Goal: Task Accomplishment & Management: Complete application form

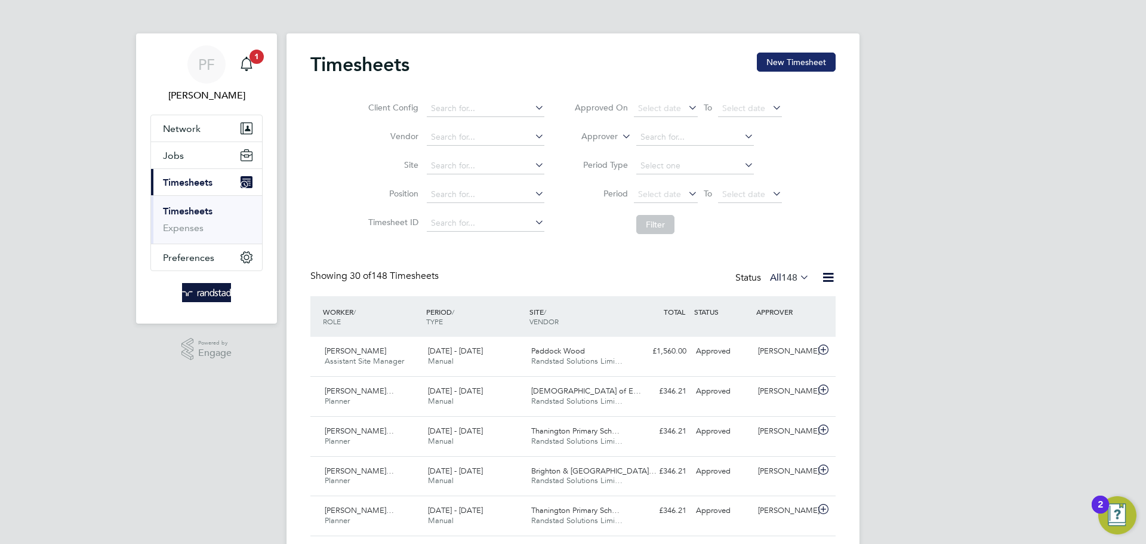
click at [766, 65] on button "New Timesheet" at bounding box center [796, 62] width 79 height 19
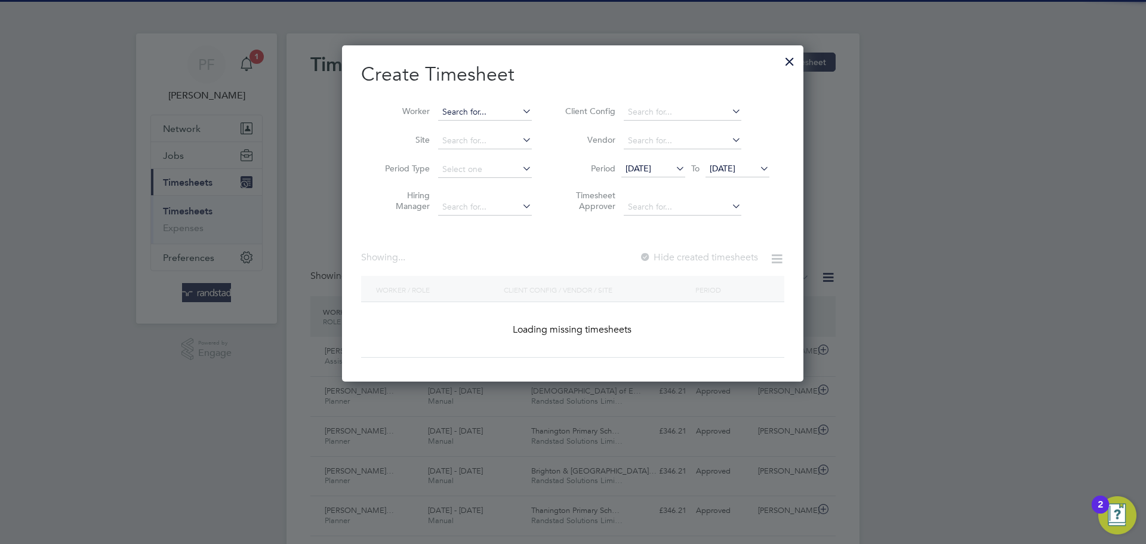
click at [491, 112] on input at bounding box center [485, 112] width 94 height 17
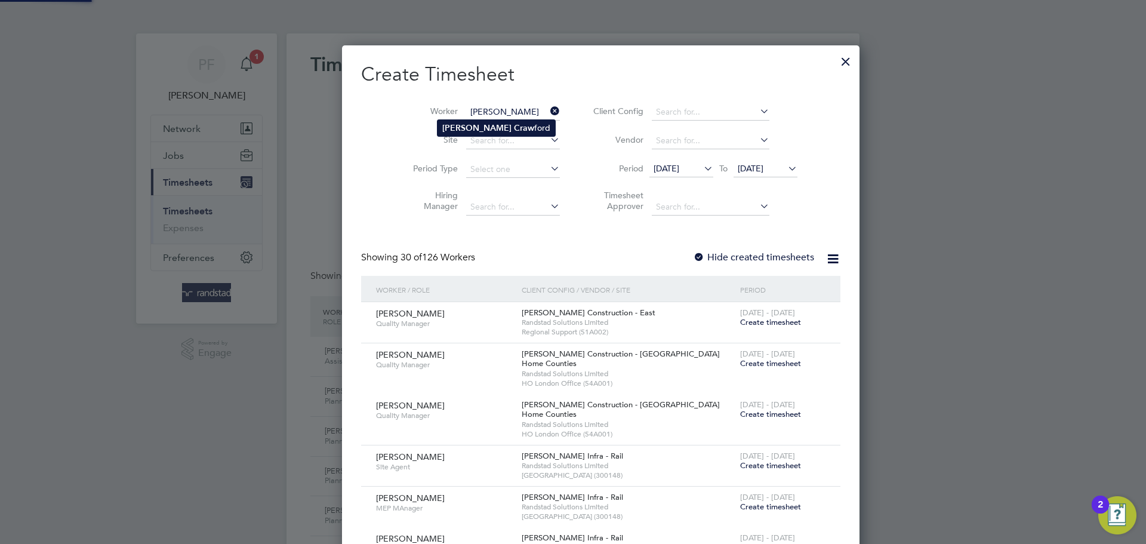
click at [499, 127] on li "[PERSON_NAME]" at bounding box center [497, 128] width 118 height 16
type input "[PERSON_NAME]"
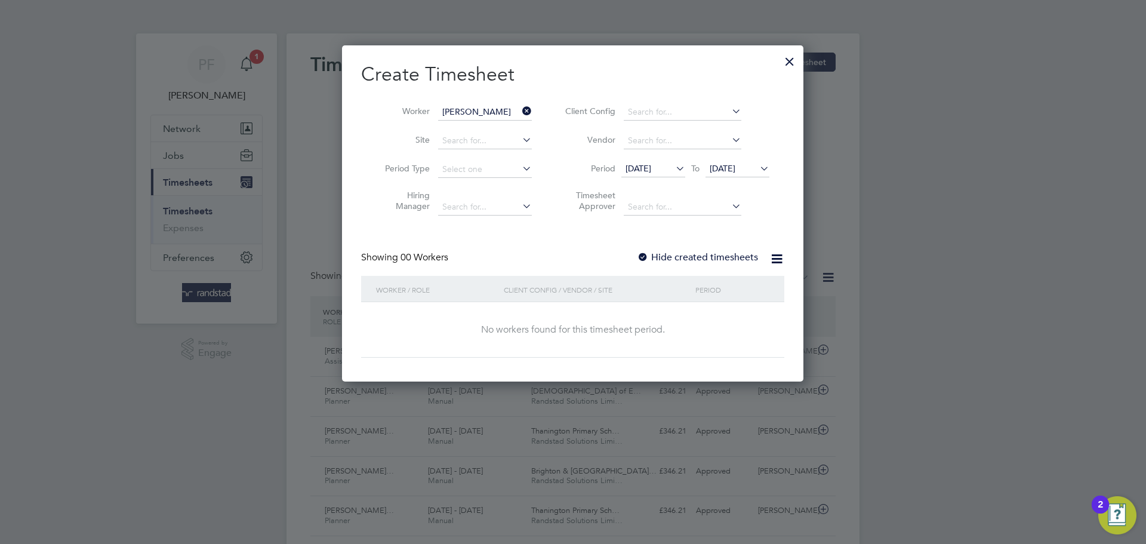
click at [644, 258] on div at bounding box center [643, 258] width 12 height 12
click at [644, 256] on div at bounding box center [643, 258] width 12 height 12
click at [651, 170] on span "[DATE]" at bounding box center [639, 168] width 26 height 11
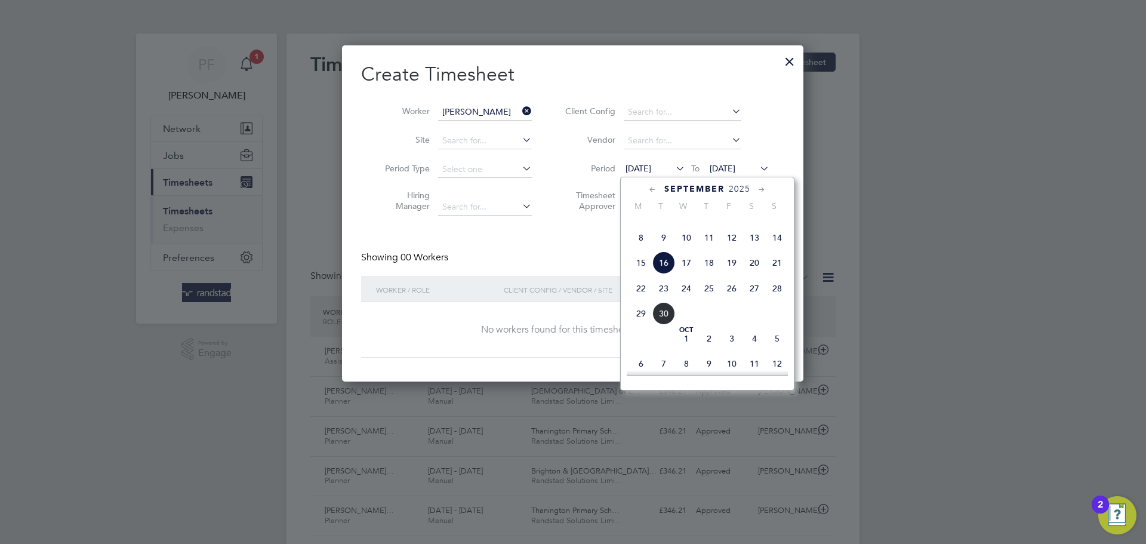
click at [663, 274] on span "16" at bounding box center [664, 262] width 23 height 23
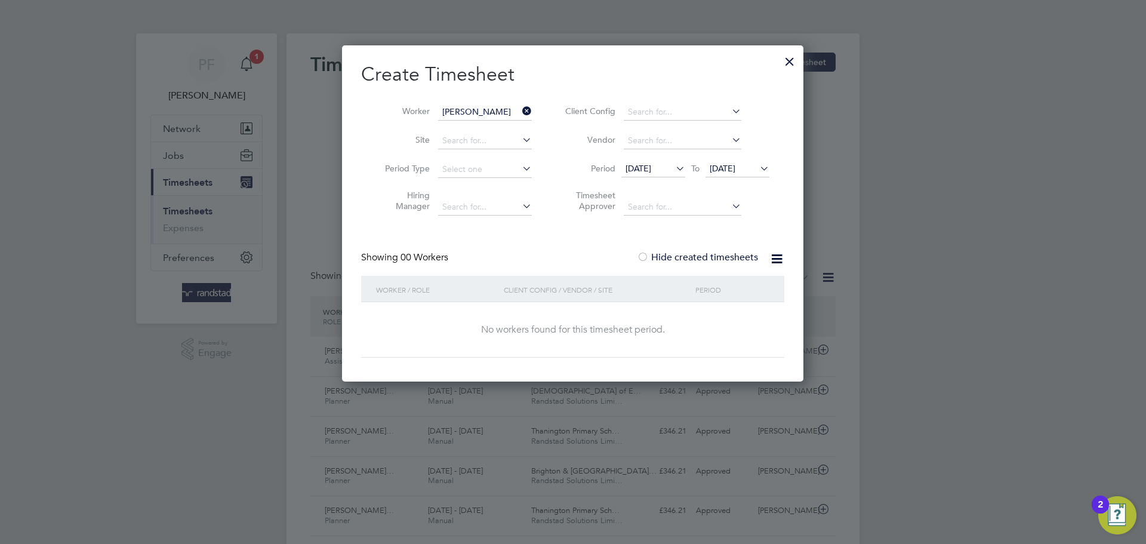
click at [736, 171] on span "[DATE]" at bounding box center [723, 168] width 26 height 11
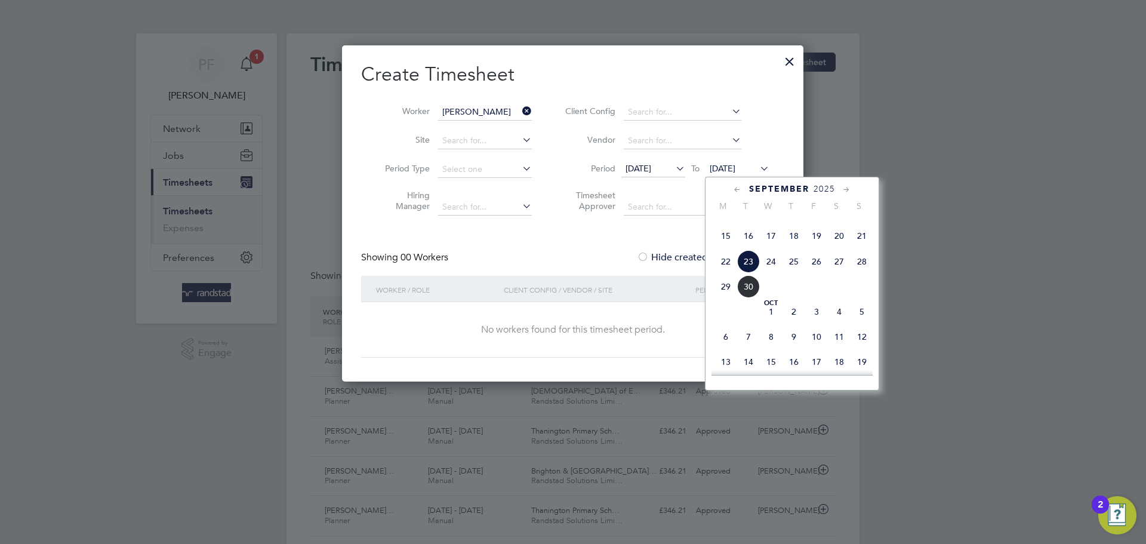
click at [766, 273] on span "24" at bounding box center [771, 261] width 23 height 23
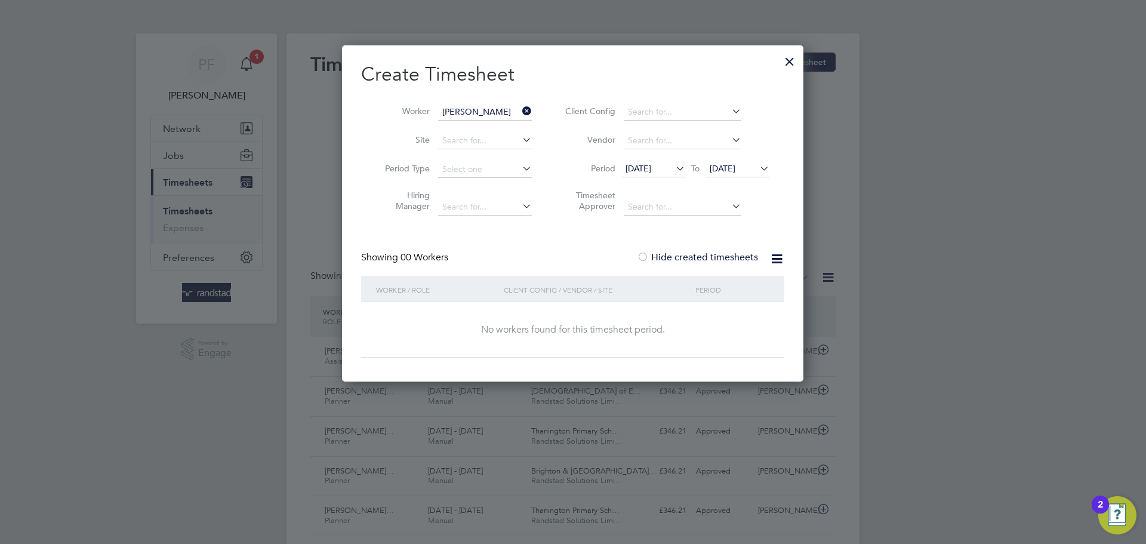
click at [645, 166] on span "[DATE]" at bounding box center [639, 168] width 26 height 11
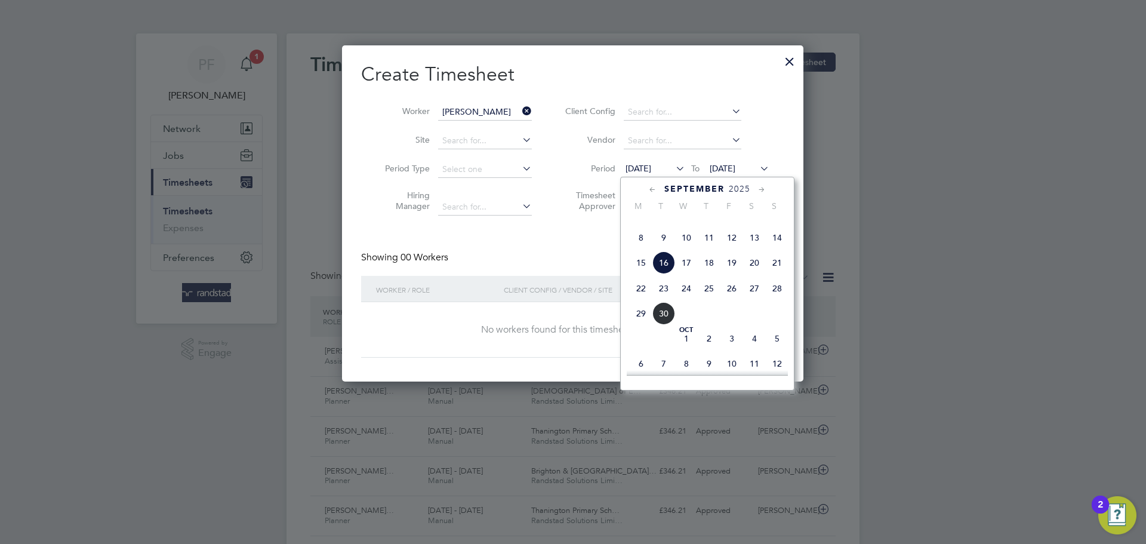
click at [666, 249] on span "9" at bounding box center [664, 237] width 23 height 23
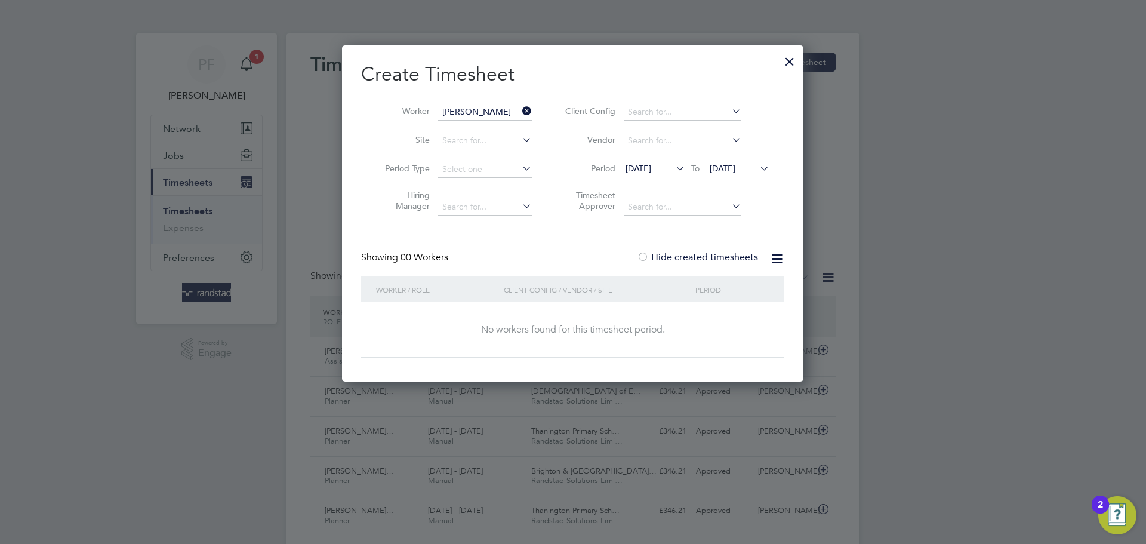
click at [648, 168] on span "[DATE]" at bounding box center [639, 168] width 26 height 11
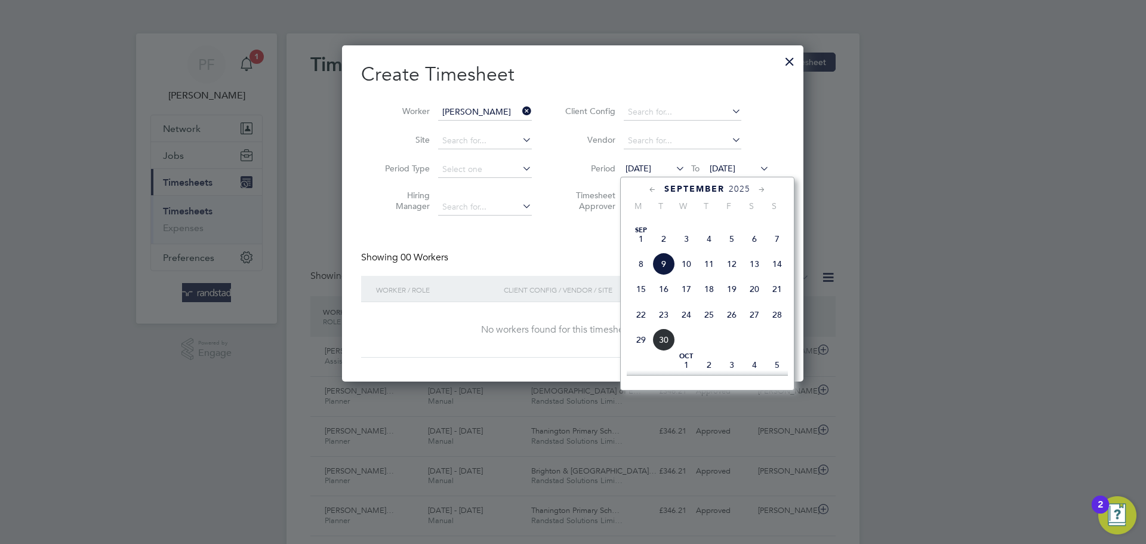
click at [666, 250] on span "2" at bounding box center [664, 238] width 23 height 23
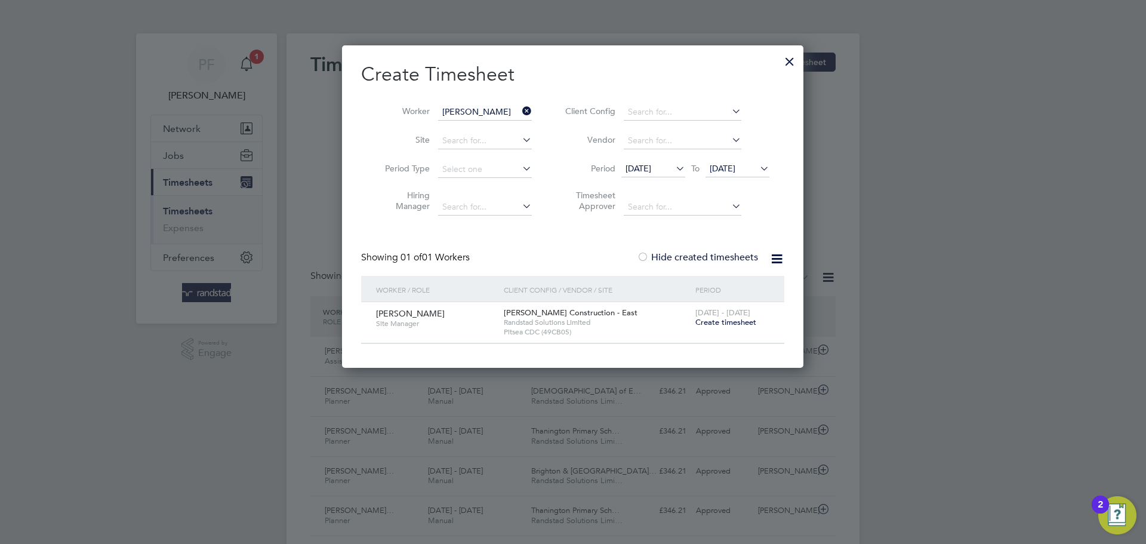
click at [642, 253] on div at bounding box center [643, 258] width 12 height 12
click at [722, 321] on span "Create timesheet" at bounding box center [726, 322] width 61 height 10
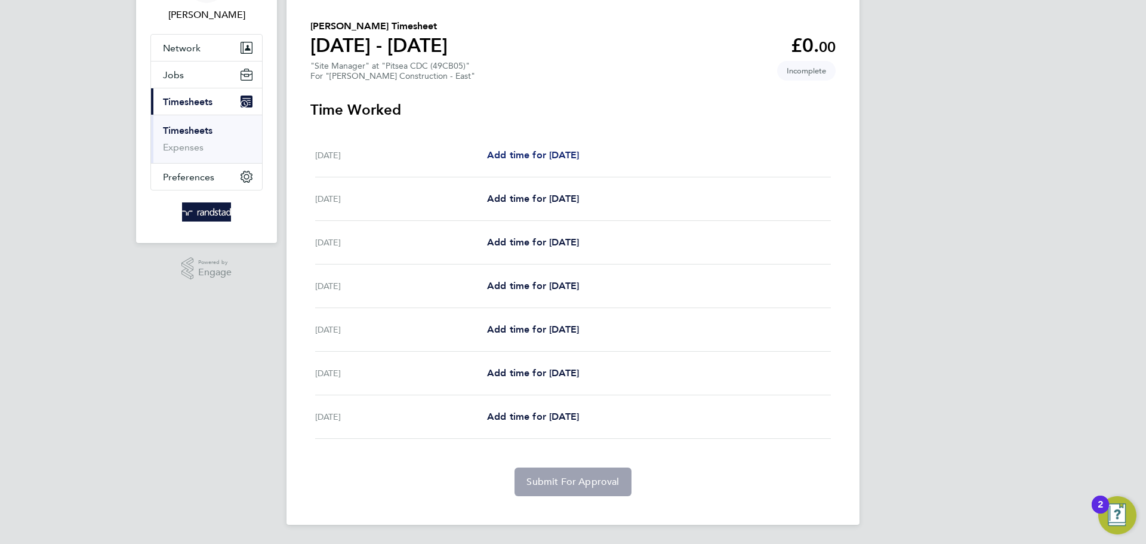
click at [549, 159] on span "Add time for [DATE]" at bounding box center [533, 154] width 92 height 11
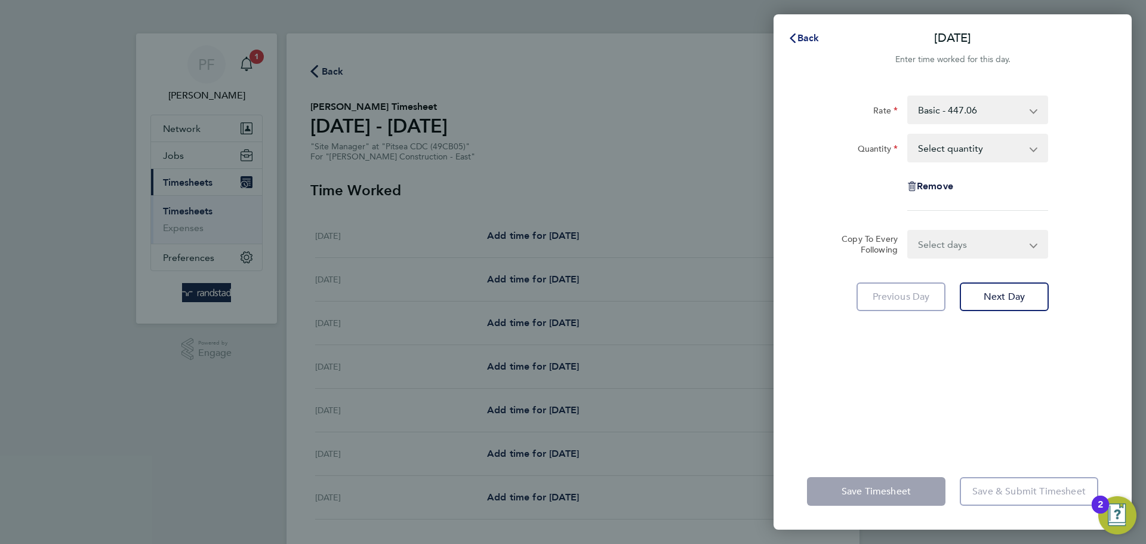
click at [789, 38] on icon "button" at bounding box center [793, 38] width 10 height 10
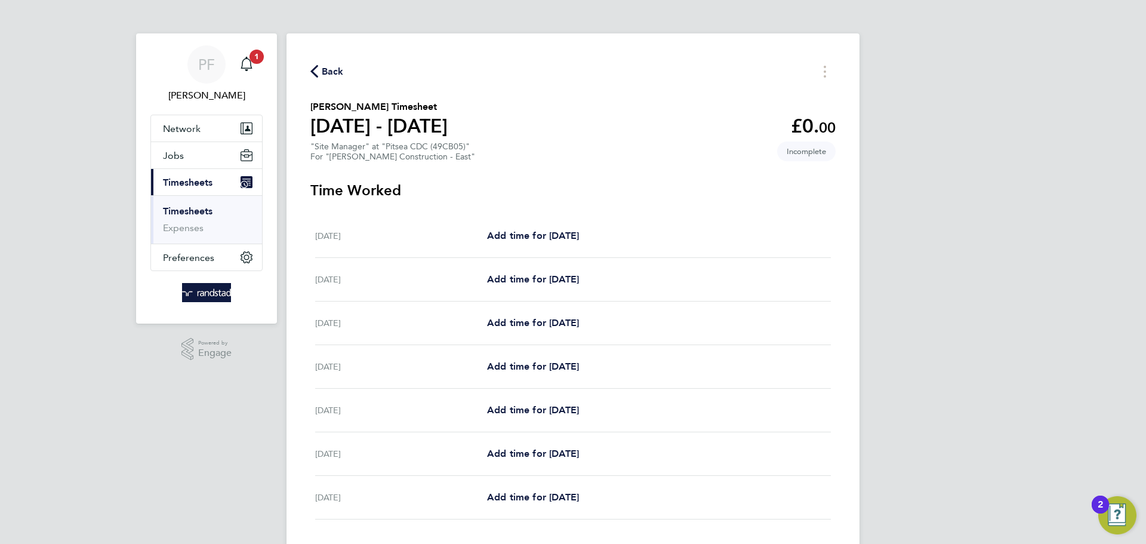
click at [331, 69] on span "Back" at bounding box center [333, 71] width 22 height 14
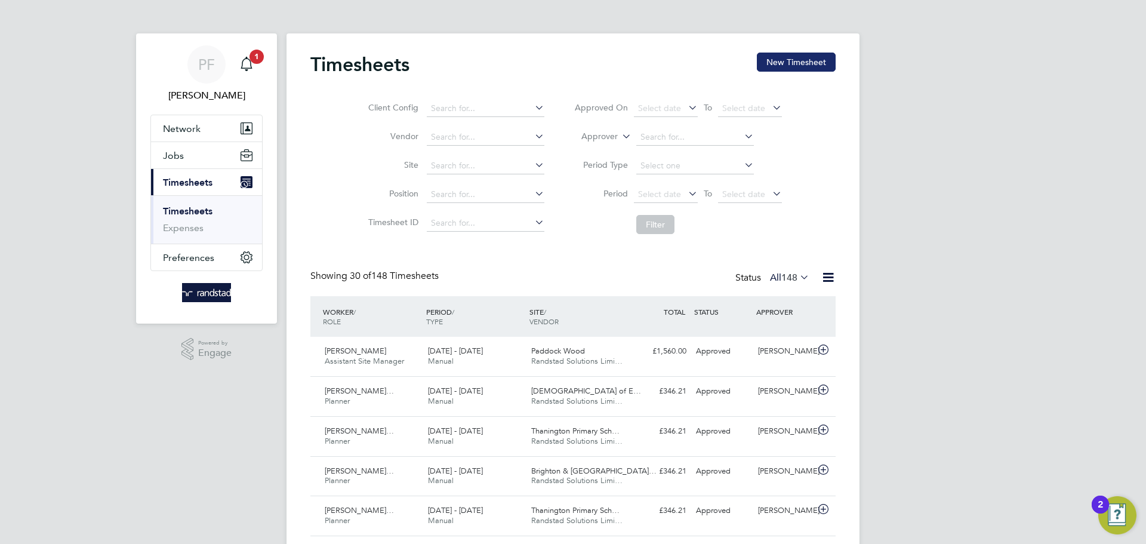
click at [793, 60] on button "New Timesheet" at bounding box center [796, 62] width 79 height 19
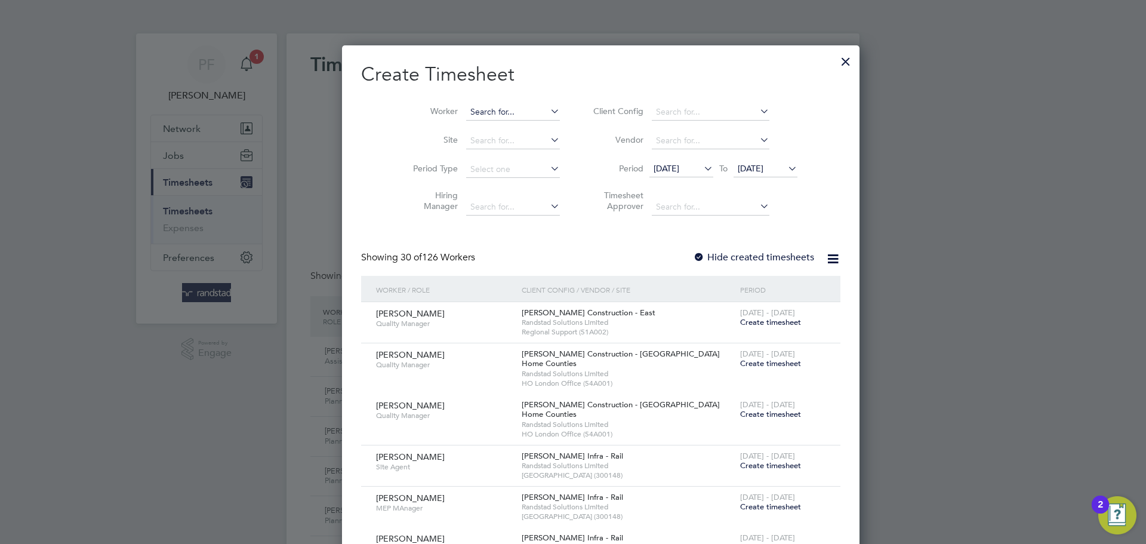
click at [483, 108] on input at bounding box center [513, 112] width 94 height 17
click at [490, 127] on li "[PERSON_NAME] ord" at bounding box center [497, 128] width 118 height 16
type input "[PERSON_NAME]"
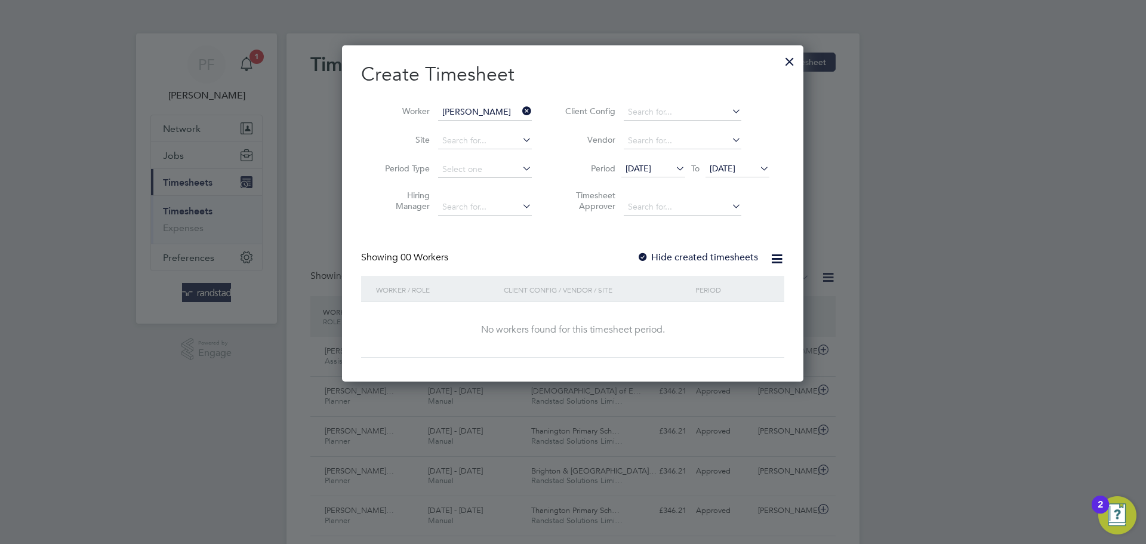
scroll to position [337, 462]
click at [717, 168] on span "[DATE]" at bounding box center [723, 168] width 26 height 11
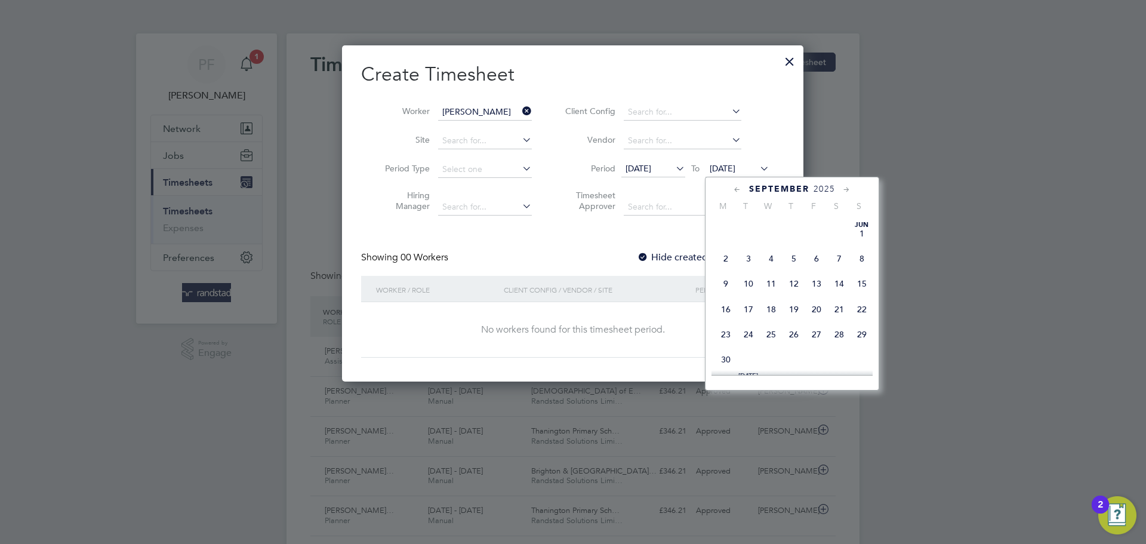
scroll to position [451, 0]
click at [753, 222] on span "9" at bounding box center [748, 210] width 23 height 23
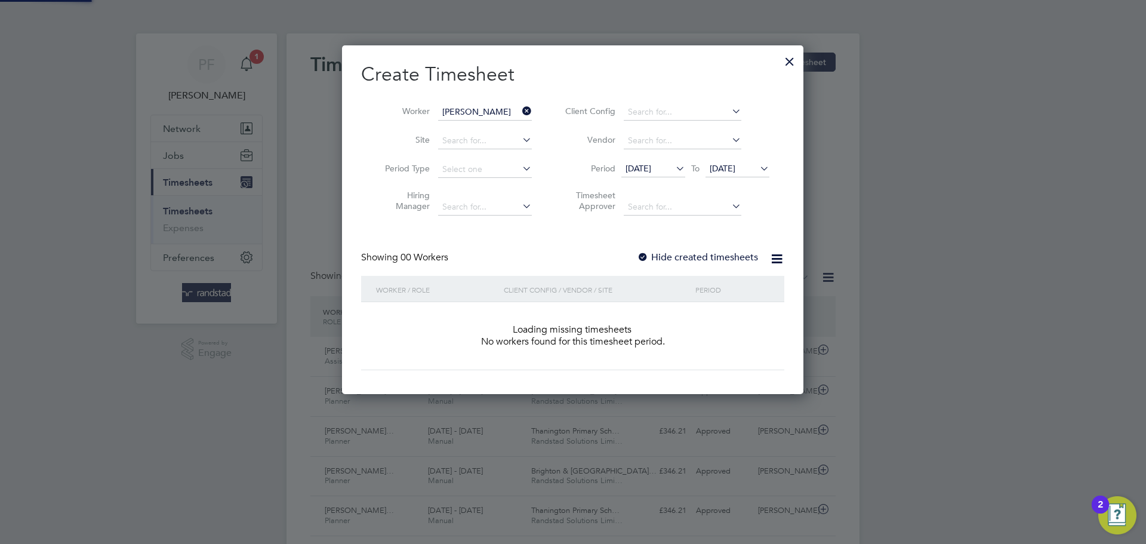
scroll to position [337, 462]
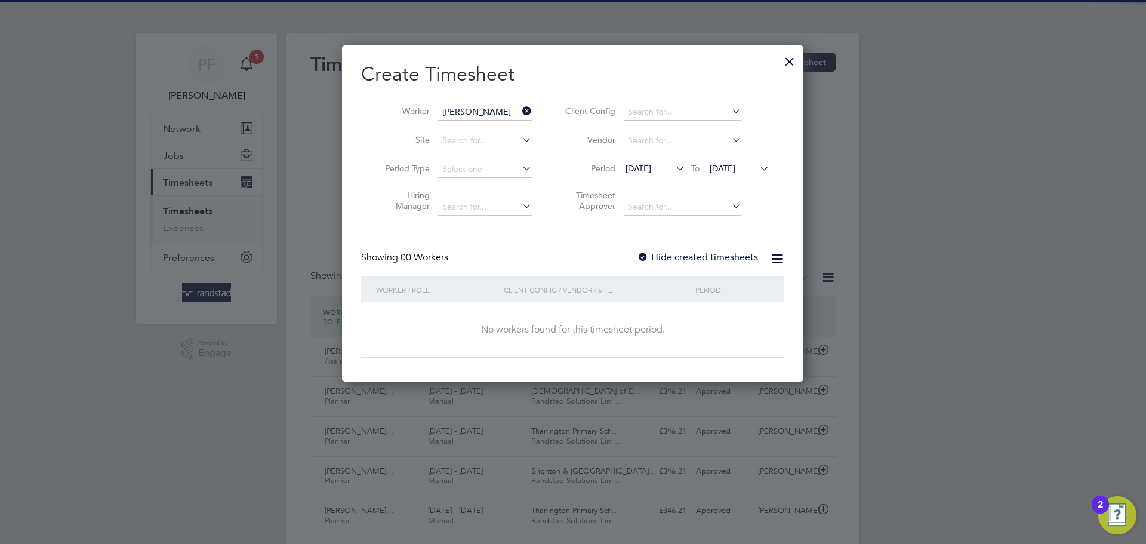
click at [636, 162] on span "[DATE]" at bounding box center [654, 169] width 64 height 16
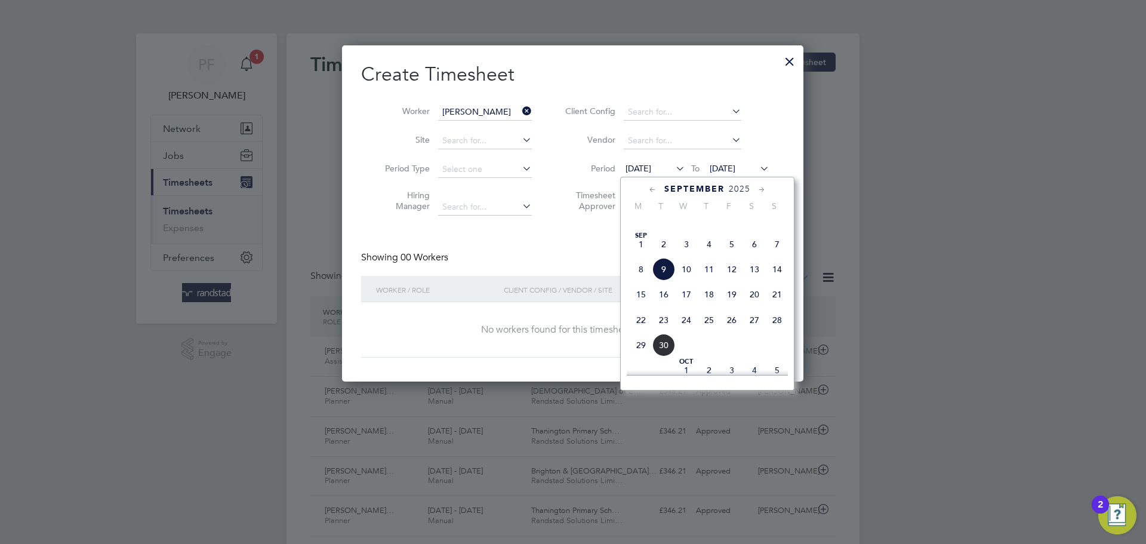
scroll to position [386, 0]
click at [638, 262] on span "[DATE]" at bounding box center [641, 250] width 23 height 23
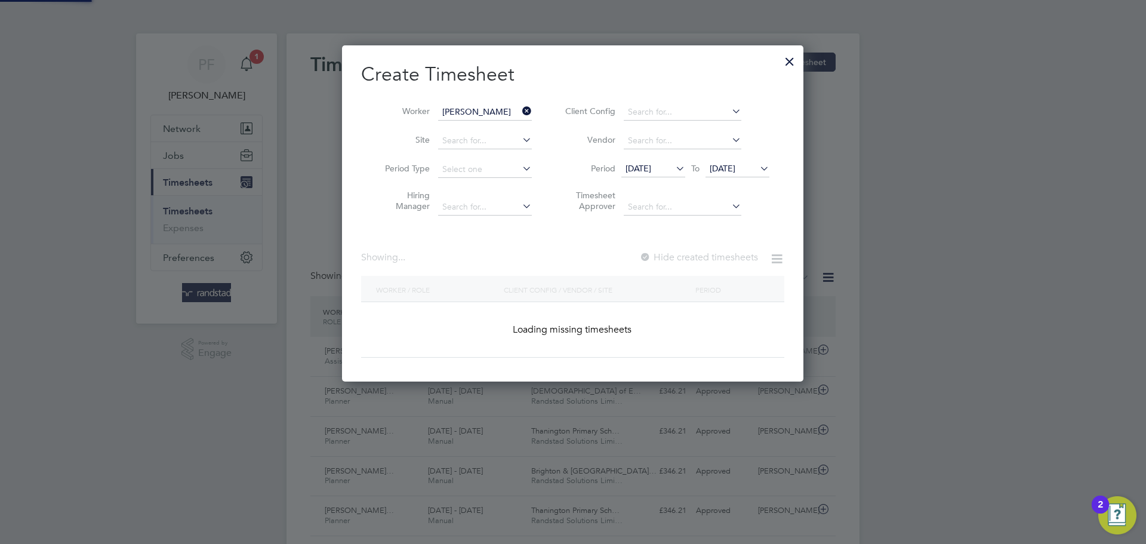
scroll to position [322, 462]
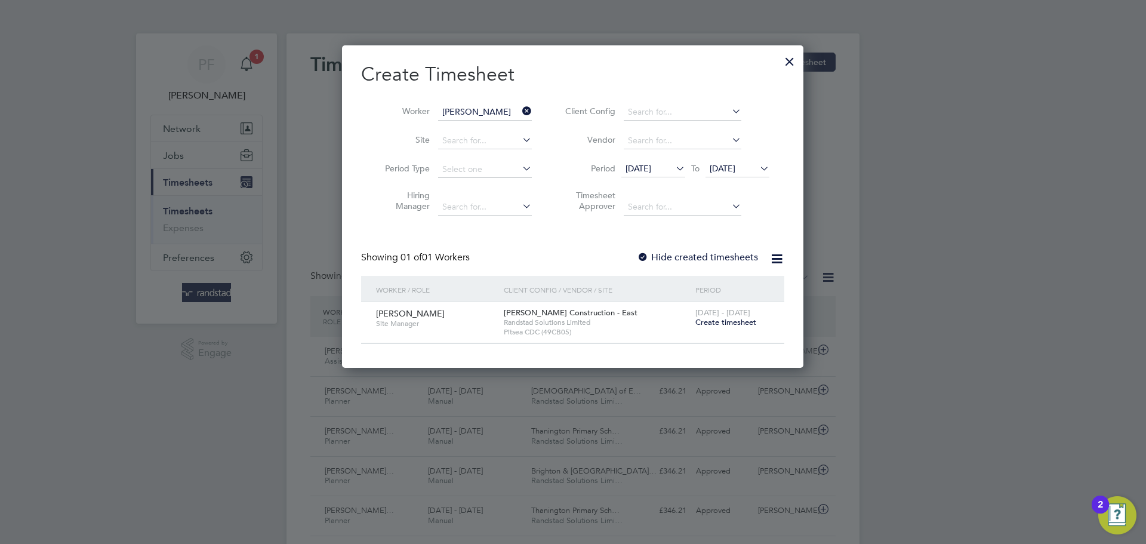
click at [634, 168] on span "[DATE]" at bounding box center [639, 168] width 26 height 11
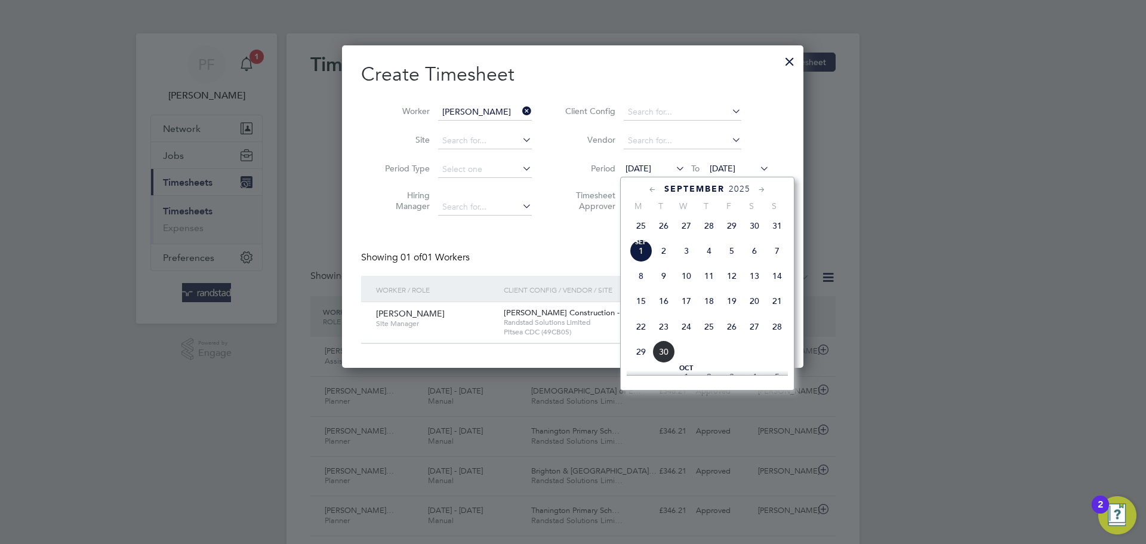
scroll to position [371, 0]
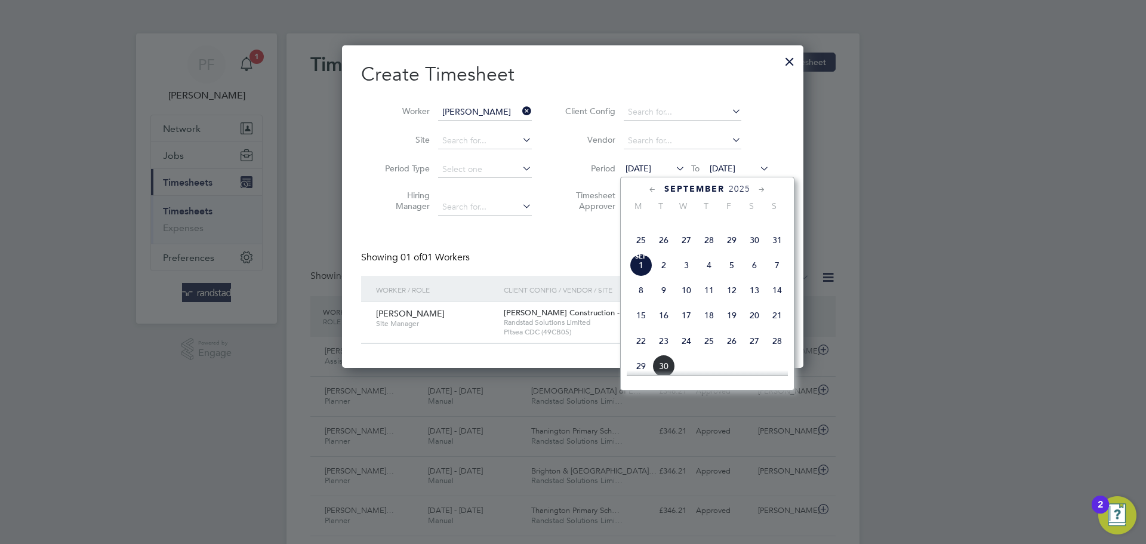
click at [667, 251] on span "26" at bounding box center [664, 240] width 23 height 23
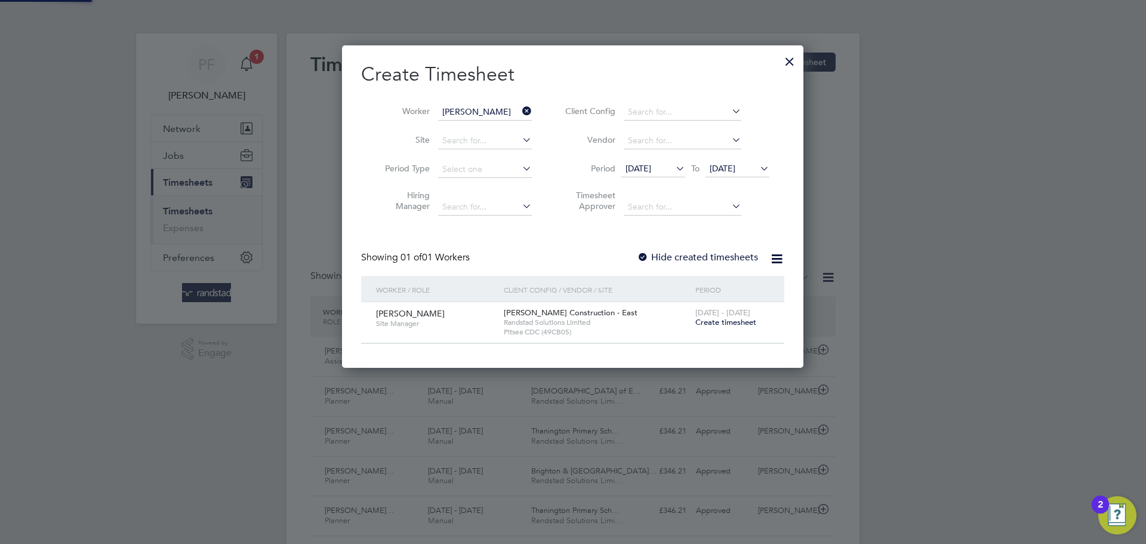
scroll to position [322, 462]
click at [645, 256] on div at bounding box center [643, 258] width 12 height 12
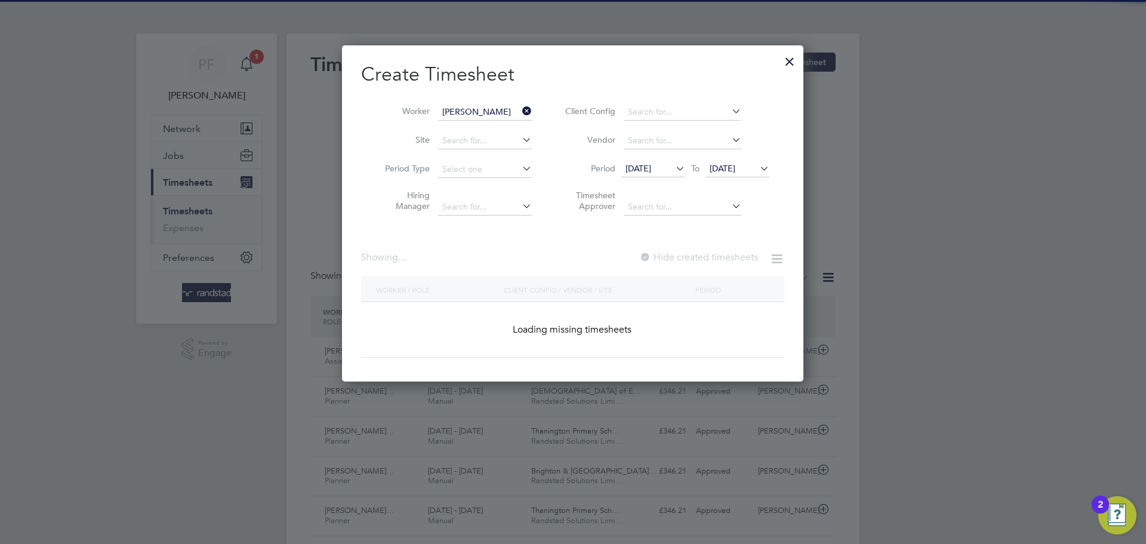
scroll to position [362, 462]
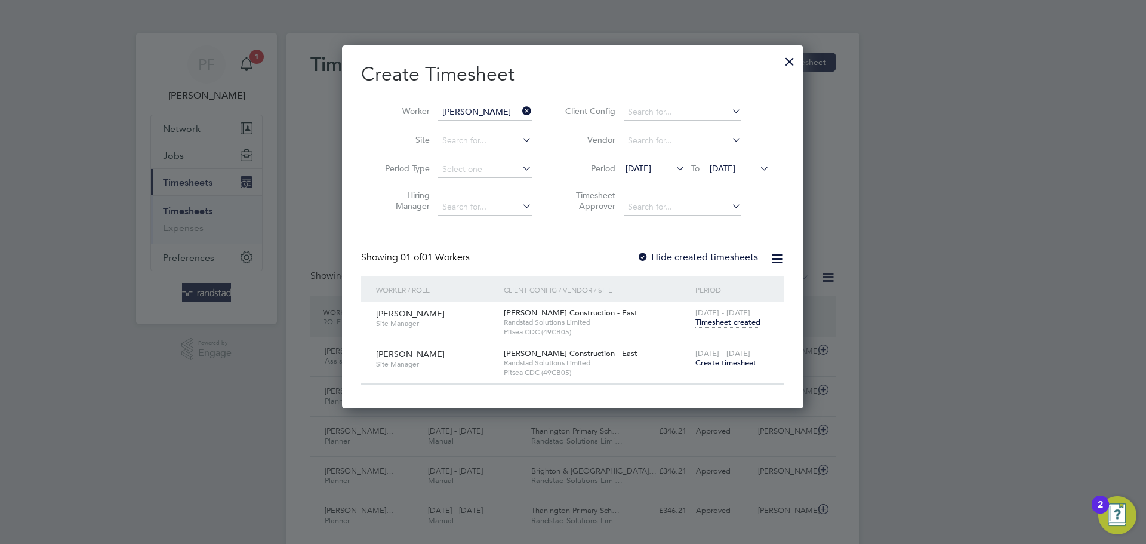
click at [717, 323] on span "Timesheet created" at bounding box center [728, 322] width 65 height 11
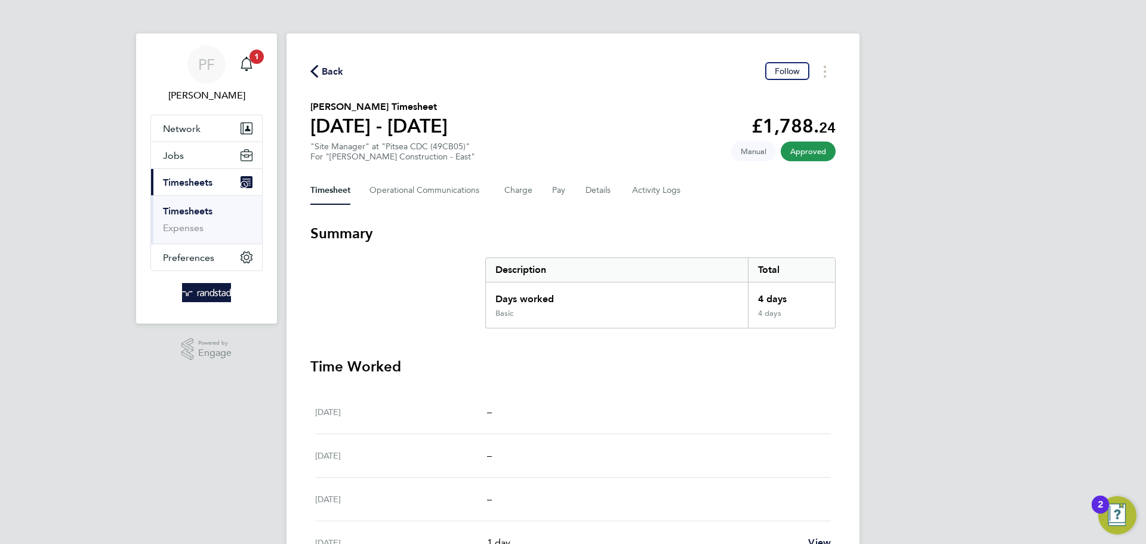
click at [327, 70] on span "Back" at bounding box center [333, 71] width 22 height 14
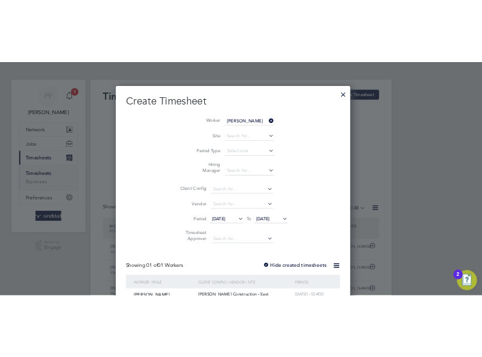
scroll to position [30, 67]
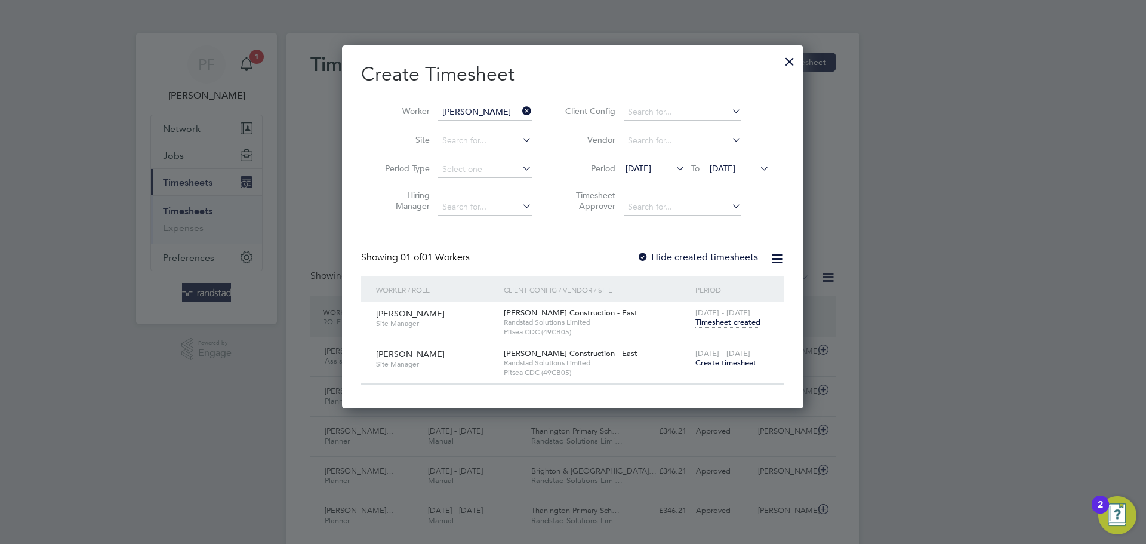
click at [723, 362] on span "Create timesheet" at bounding box center [726, 363] width 61 height 10
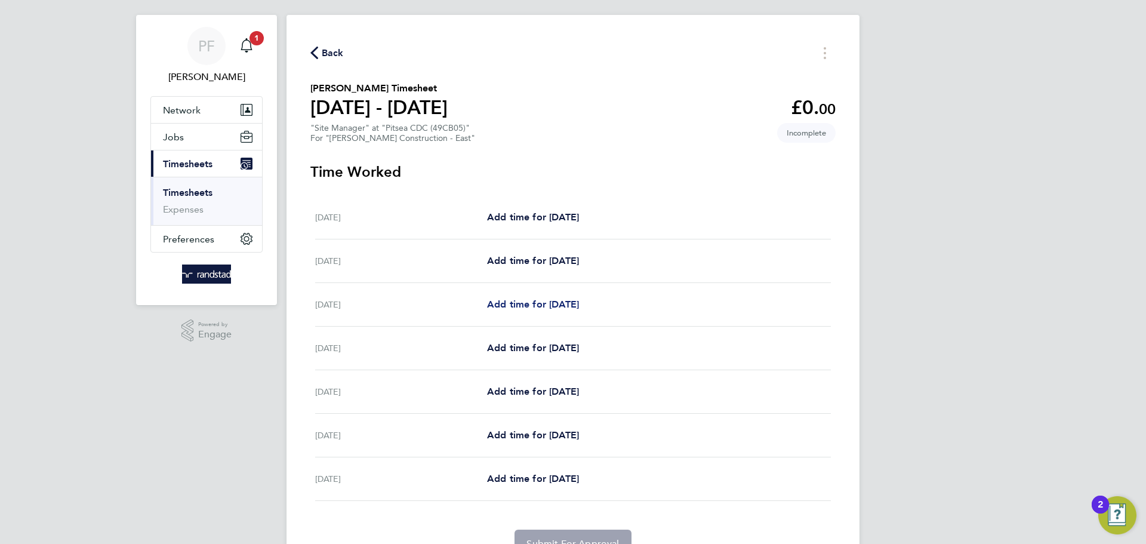
click at [564, 310] on link "Add time for [DATE]" at bounding box center [533, 304] width 92 height 14
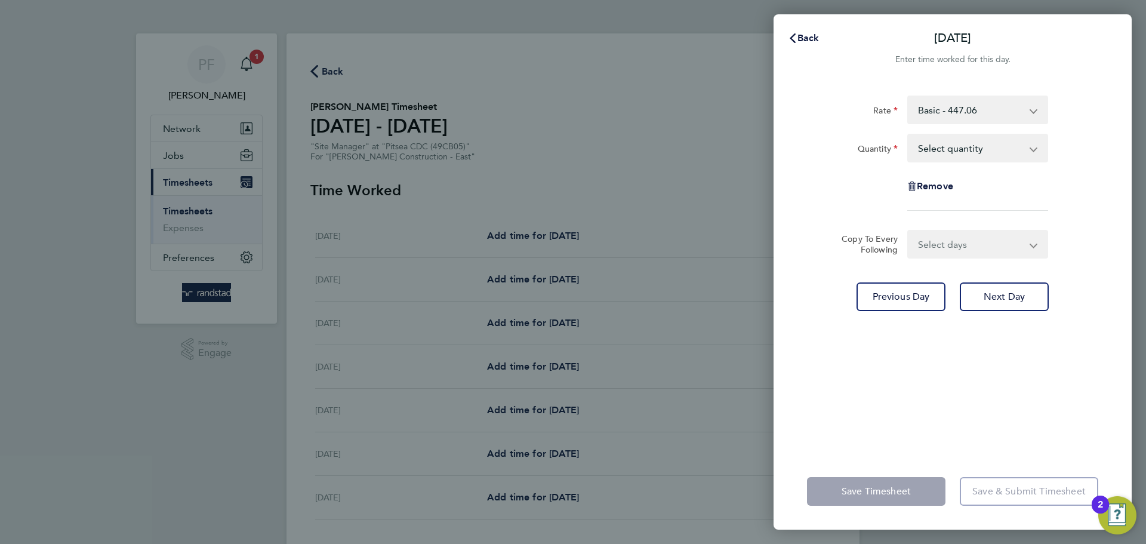
click at [1002, 144] on select "Select quantity 0.5 1" at bounding box center [971, 148] width 124 height 26
select select "1"
click at [909, 135] on select "Select quantity 0.5 1" at bounding box center [971, 148] width 124 height 26
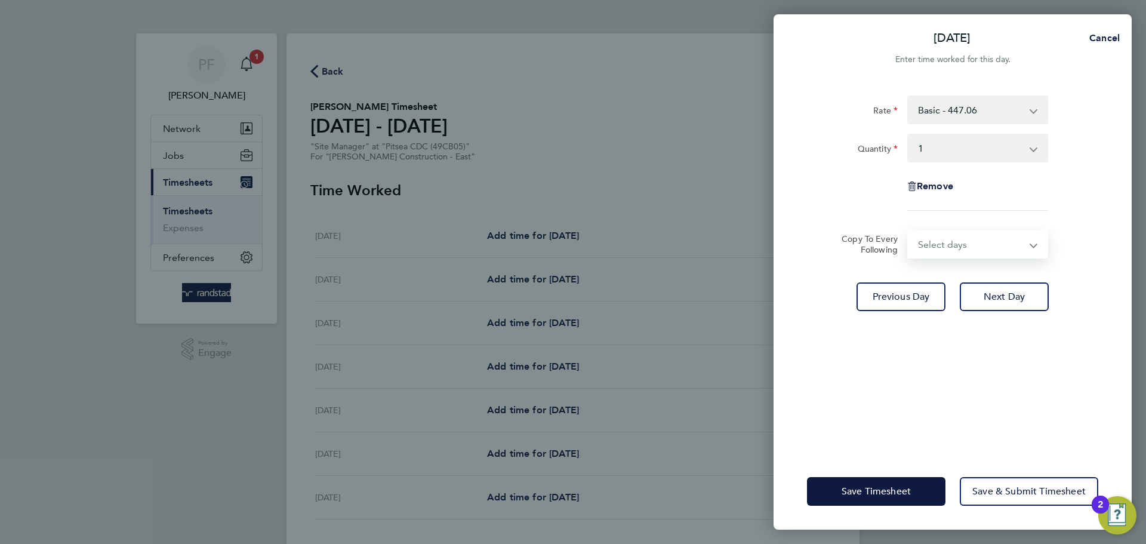
click at [953, 242] on select "Select days Day [DATE] [DATE] [DATE] [DATE]" at bounding box center [971, 244] width 125 height 26
select select "DAY"
click at [909, 231] on select "Select days Day [DATE] [DATE] [DATE] [DATE]" at bounding box center [971, 244] width 125 height 26
select select "[DATE]"
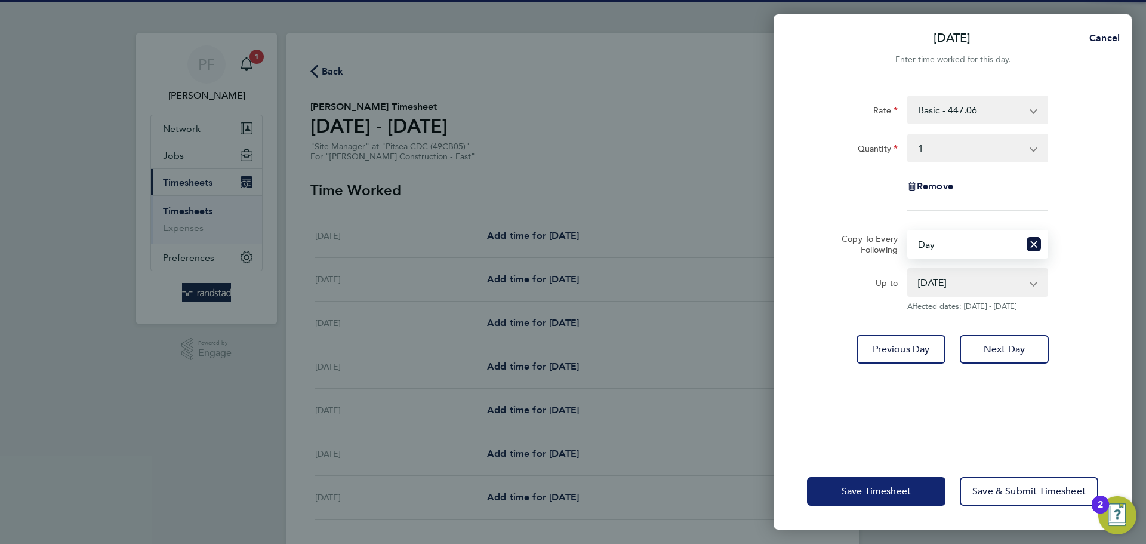
click at [926, 498] on button "Save Timesheet" at bounding box center [876, 491] width 139 height 29
